Goal: Task Accomplishment & Management: Use online tool/utility

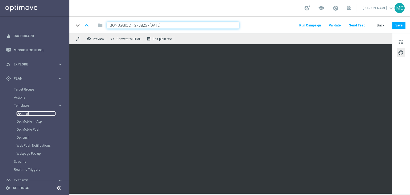
click at [29, 114] on link "Optimail" at bounding box center [36, 113] width 39 height 4
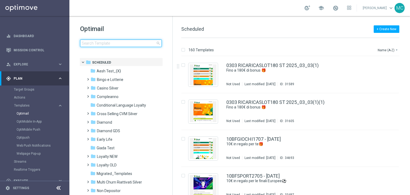
click at [97, 44] on input at bounding box center [121, 43] width 82 height 7
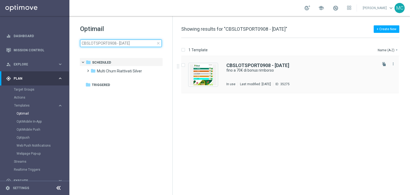
type input "CBSLOTSPORT0908 - [DATE]"
click at [242, 63] on div "CBSLOTSPORT0908 - [DATE] fino a 70€ di bonus rimborso In use Last modified: [DA…" at bounding box center [290, 74] width 218 height 37
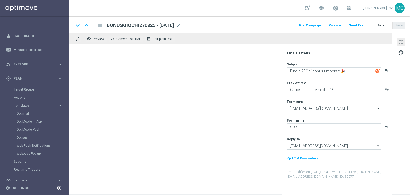
type textarea "fino a 70€ di bonus rimborso"
type textarea "Solo per te 🎁🎰"
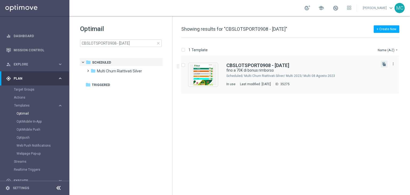
click at [383, 67] on button "file_copy" at bounding box center [384, 64] width 7 height 7
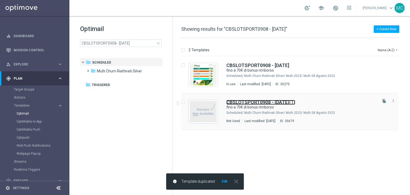
click at [273, 102] on b "CBSLOTSPORT0908 - [DATE]" at bounding box center [258, 102] width 63 height 6
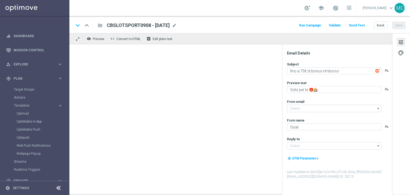
type input "CBSLOTSPORT0908 - [DATE](1)"
type input "[EMAIL_ADDRESS][DOMAIN_NAME]"
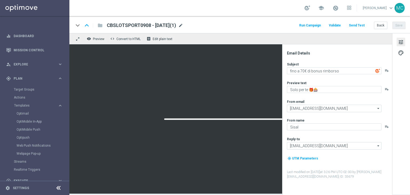
click at [183, 28] on span "mode_edit" at bounding box center [181, 25] width 5 height 5
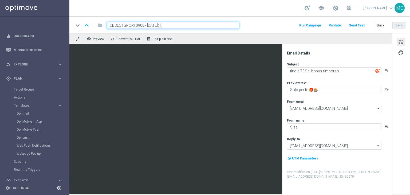
click at [185, 27] on input "CBSLOTSPORT0908 - [DATE](1)" at bounding box center [173, 25] width 133 height 7
paste input "CBCASINO270825"
type input "CBCASINO270825 - [DATE]"
click at [110, 25] on input "CBCASINO270825 - [DATE]" at bounding box center [173, 25] width 133 height 7
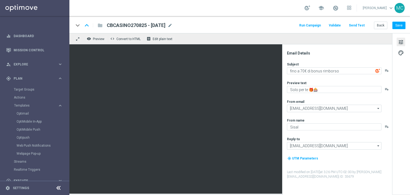
click at [268, 26] on div "keyboard_arrow_down keyboard_arrow_up folder CBCASINO270825 - [DATE] CBCASINO27…" at bounding box center [240, 25] width 332 height 7
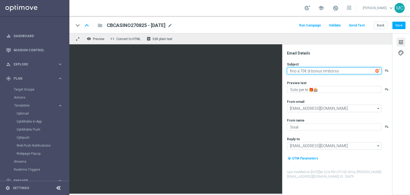
click at [302, 72] on textarea "fino a 70€ di bonus rimborso" at bounding box center [334, 70] width 95 height 7
type textarea "fino a 30€ di bonus rimborso"
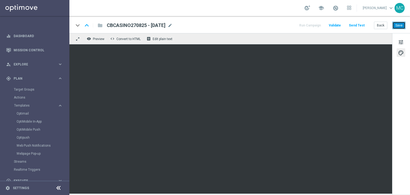
click at [402, 26] on button "Save" at bounding box center [399, 25] width 13 height 7
click at [148, 26] on span "CBCASINO270825 - [DATE]" at bounding box center [136, 25] width 59 height 6
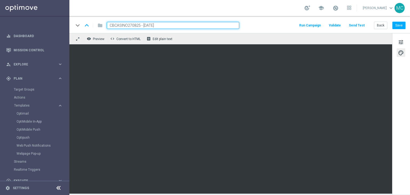
click at [148, 26] on input "CBCASINO270825 - [DATE]" at bounding box center [173, 25] width 133 height 7
click at [397, 24] on button "Save" at bounding box center [399, 25] width 13 height 7
click at [79, 41] on span at bounding box center [78, 39] width 4 height 4
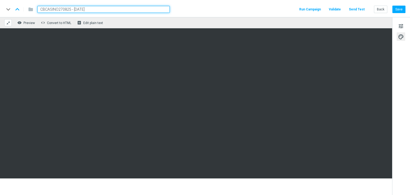
click at [8, 23] on span at bounding box center [8, 23] width 4 height 4
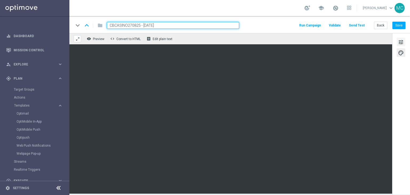
click at [400, 43] on span "tune" at bounding box center [401, 42] width 6 height 7
